Goal: Task Accomplishment & Management: Use online tool/utility

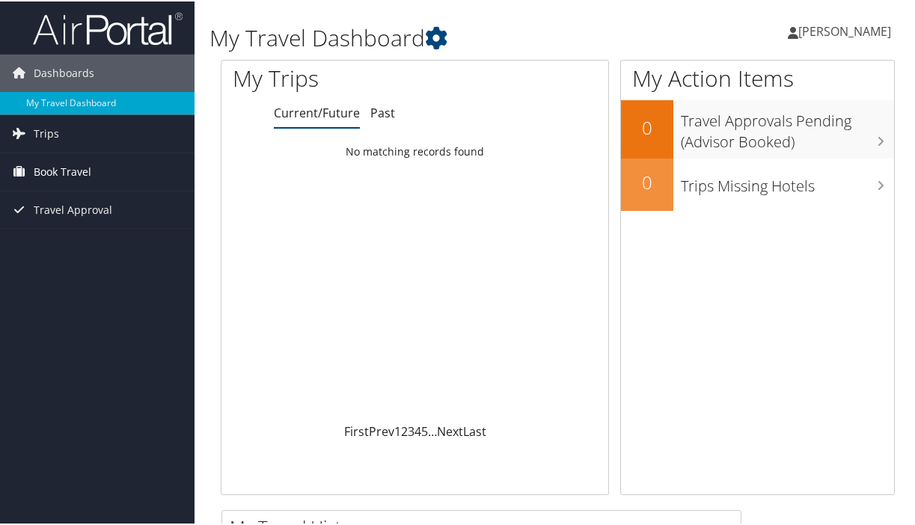
click at [105, 167] on link "Book Travel" at bounding box center [97, 170] width 194 height 37
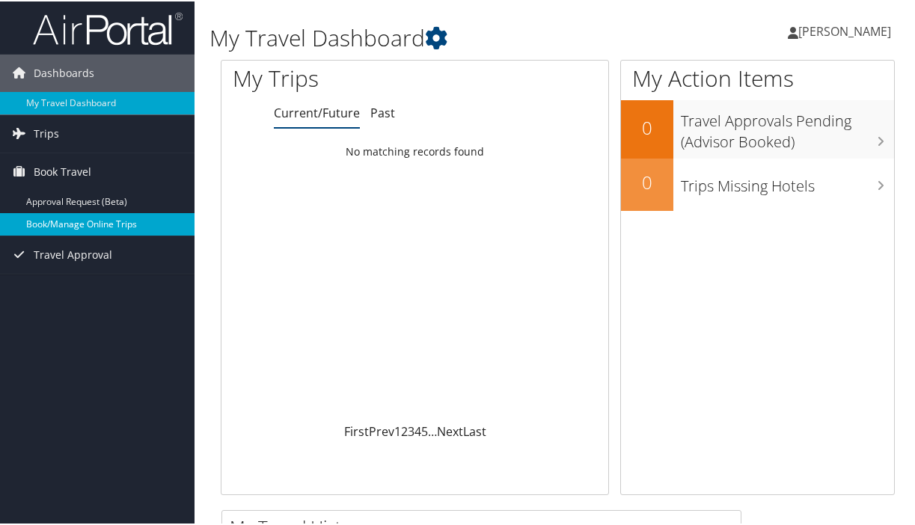
click at [103, 221] on link "Book/Manage Online Trips" at bounding box center [97, 223] width 194 height 22
